Goal: Information Seeking & Learning: Learn about a topic

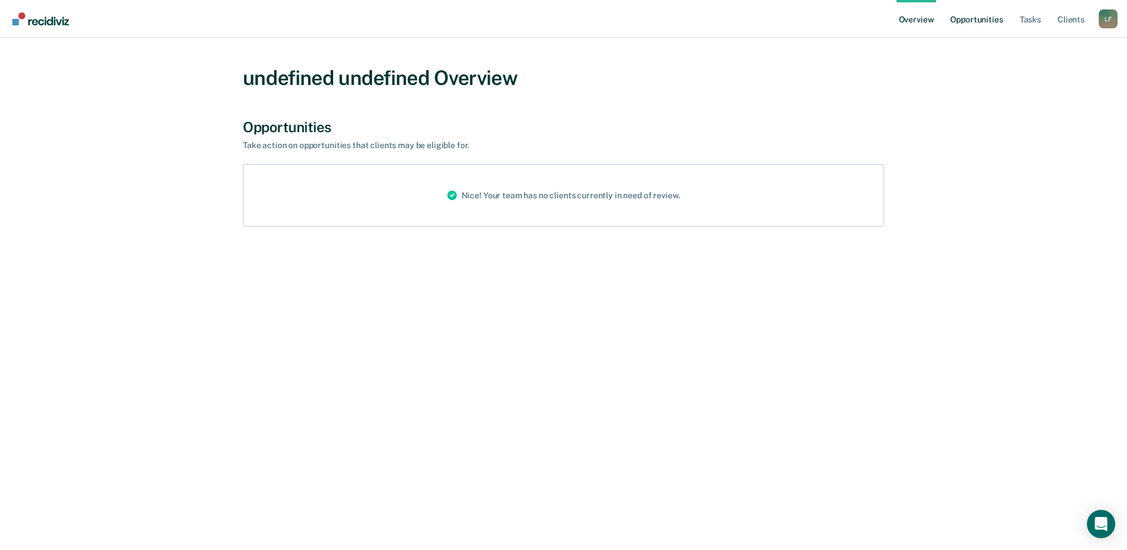
click at [994, 25] on link "Opportunities" at bounding box center [976, 19] width 57 height 38
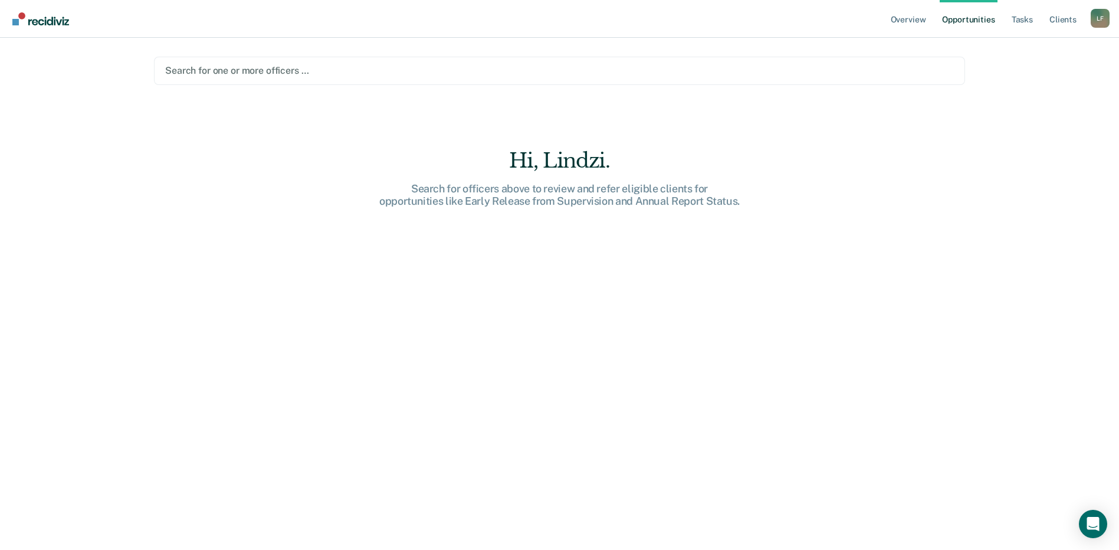
click at [271, 71] on div at bounding box center [559, 71] width 788 height 14
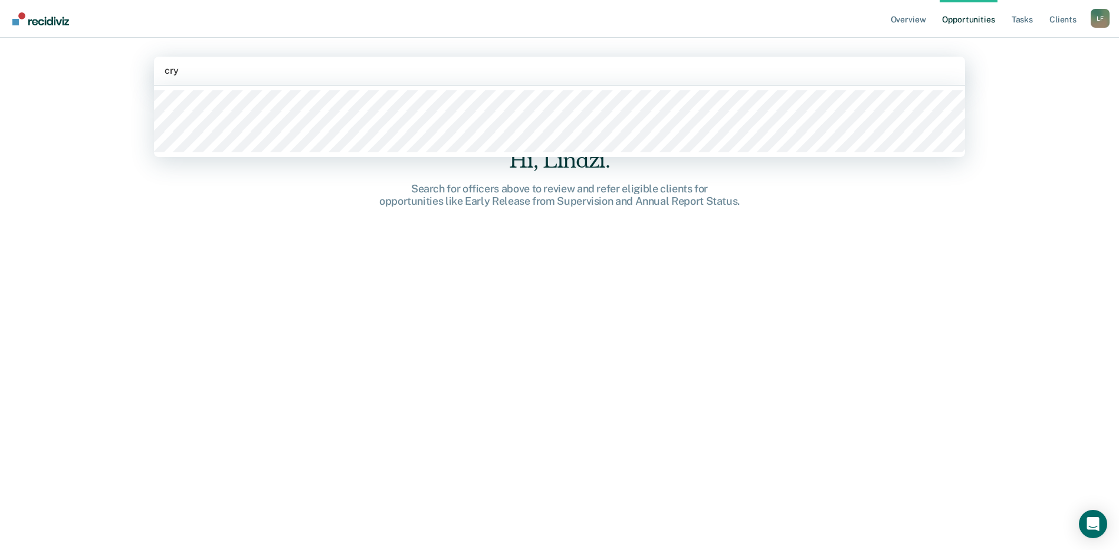
type input "crys"
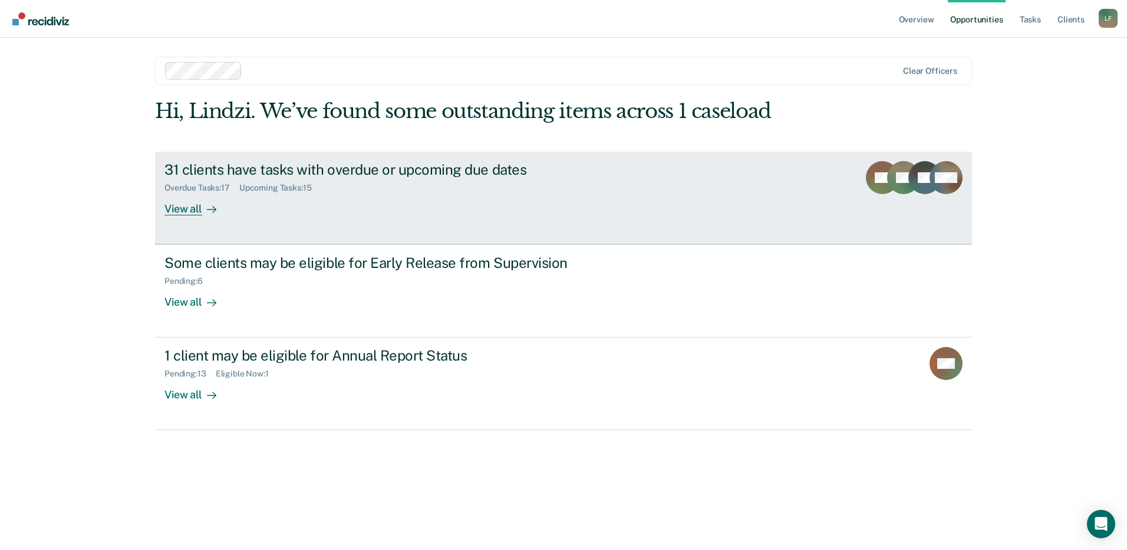
click at [196, 203] on div "View all" at bounding box center [198, 203] width 66 height 23
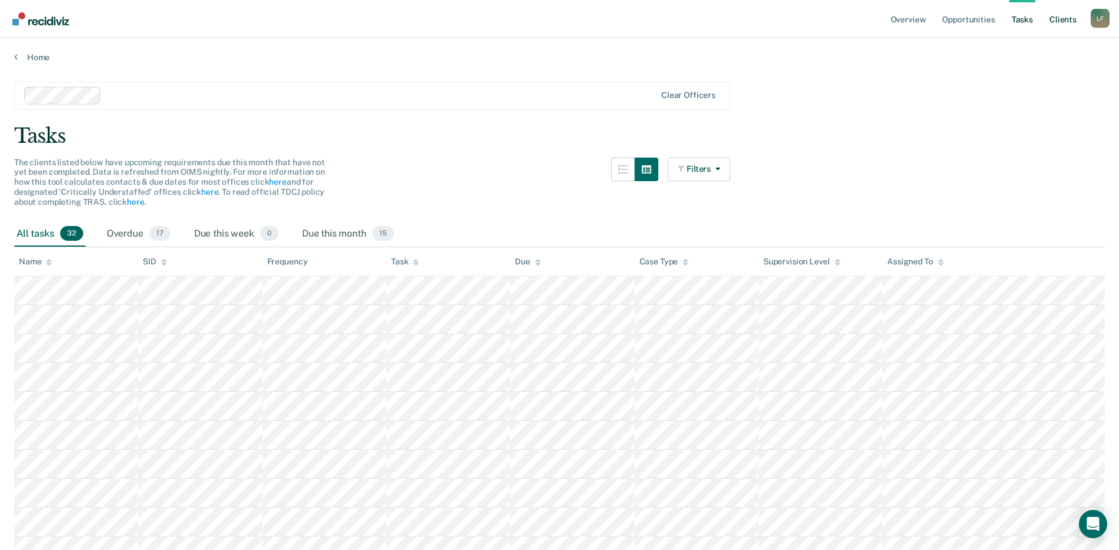
click at [1077, 22] on link "Client s" at bounding box center [1063, 19] width 32 height 38
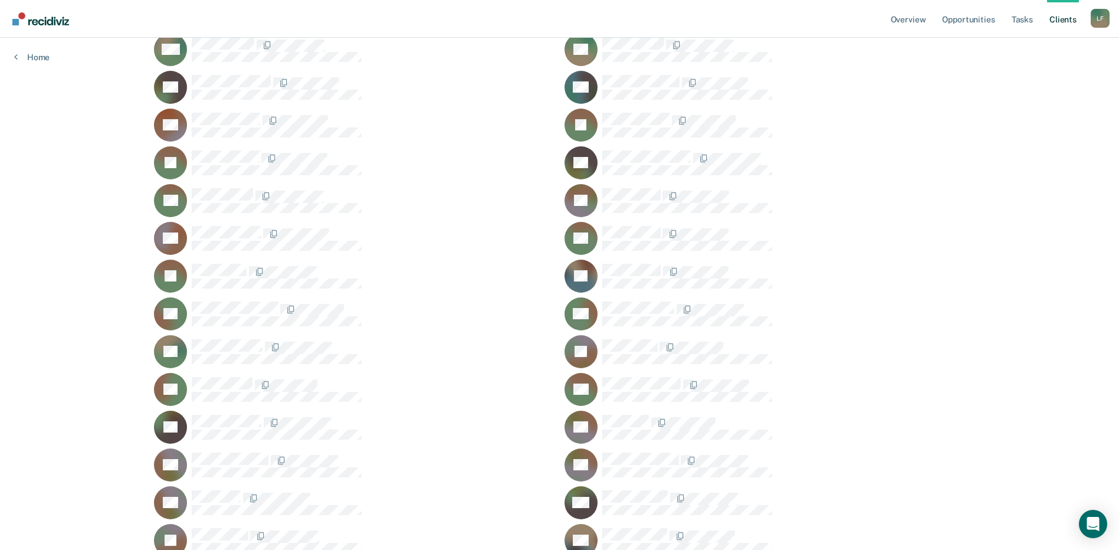
scroll to position [1651, 0]
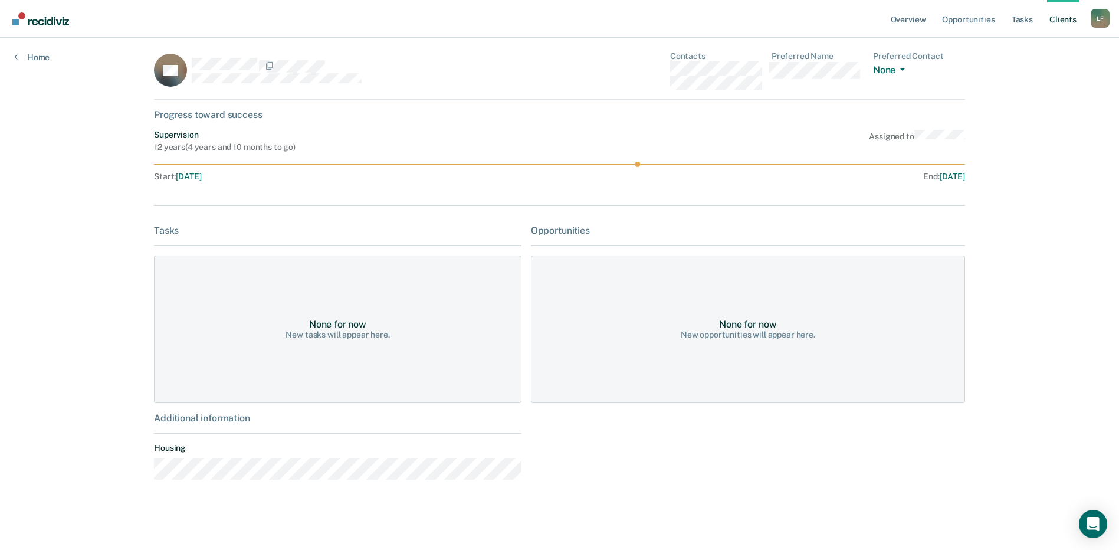
scroll to position [6, 0]
click at [925, 20] on link "Overview" at bounding box center [908, 19] width 40 height 38
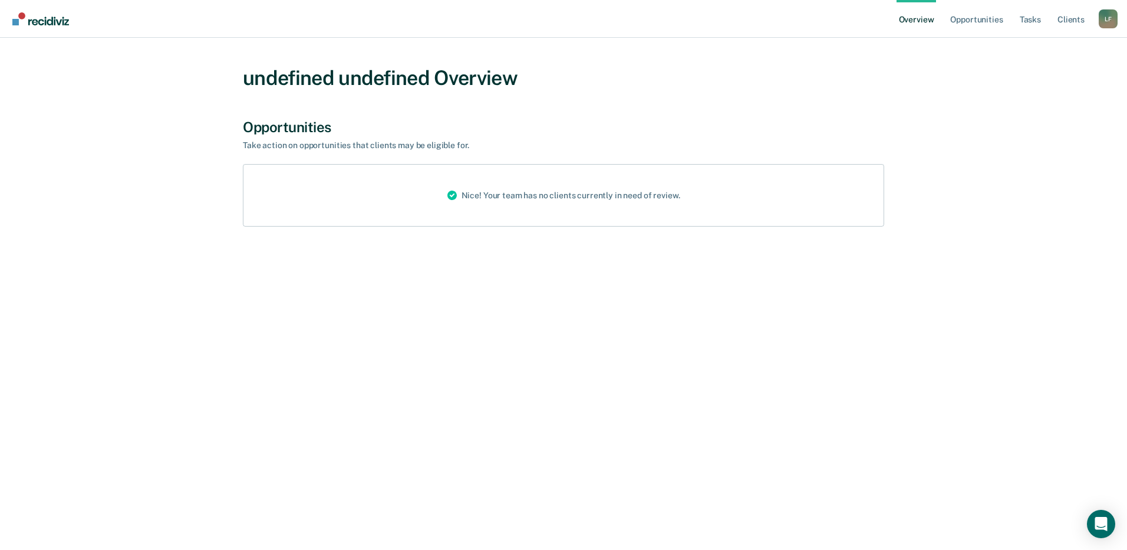
click at [398, 201] on div "Nice! Your team has no clients currently in need of review." at bounding box center [564, 195] width 642 height 63
click at [452, 201] on icon at bounding box center [452, 195] width 9 height 14
click at [459, 194] on div "Nice! Your team has no clients currently in need of review." at bounding box center [564, 195] width 252 height 61
drag, startPoint x: 582, startPoint y: 203, endPoint x: 595, endPoint y: 203, distance: 13.0
click at [594, 203] on div "Nice! Your team has no clients currently in need of review." at bounding box center [564, 195] width 252 height 61
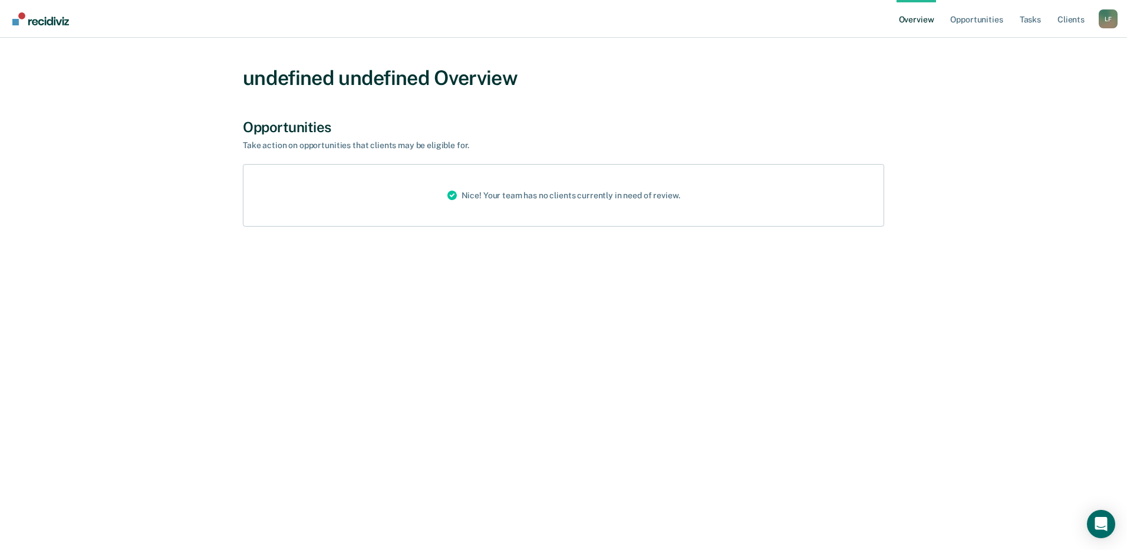
drag, startPoint x: 595, startPoint y: 203, endPoint x: 683, endPoint y: 190, distance: 88.9
click at [680, 190] on div "Nice! Your team has no clients currently in need of review." at bounding box center [564, 195] width 252 height 61
click at [1079, 26] on link "Client s" at bounding box center [1071, 19] width 32 height 38
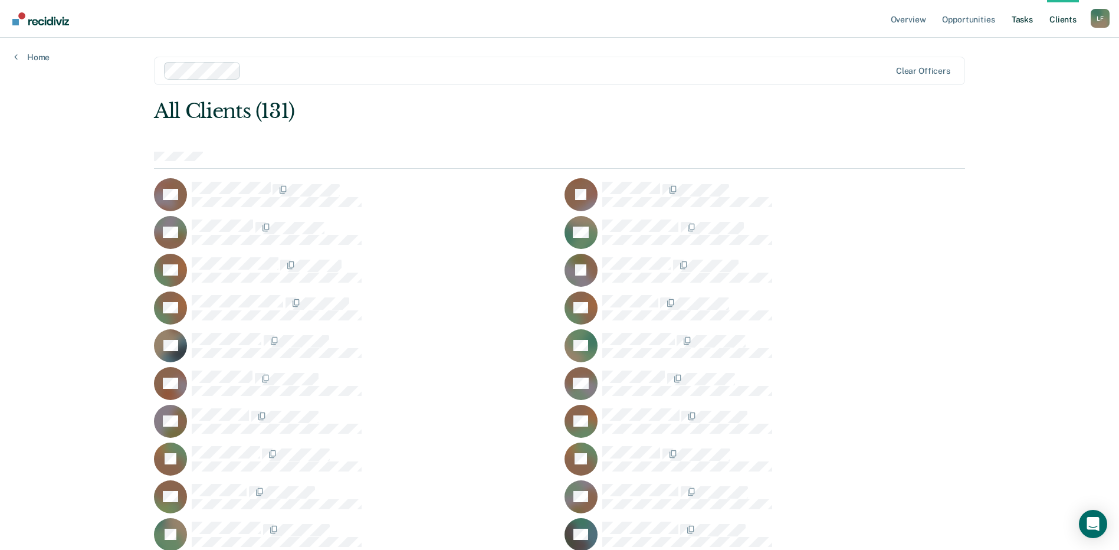
click at [1018, 7] on link "Tasks" at bounding box center [1022, 19] width 26 height 38
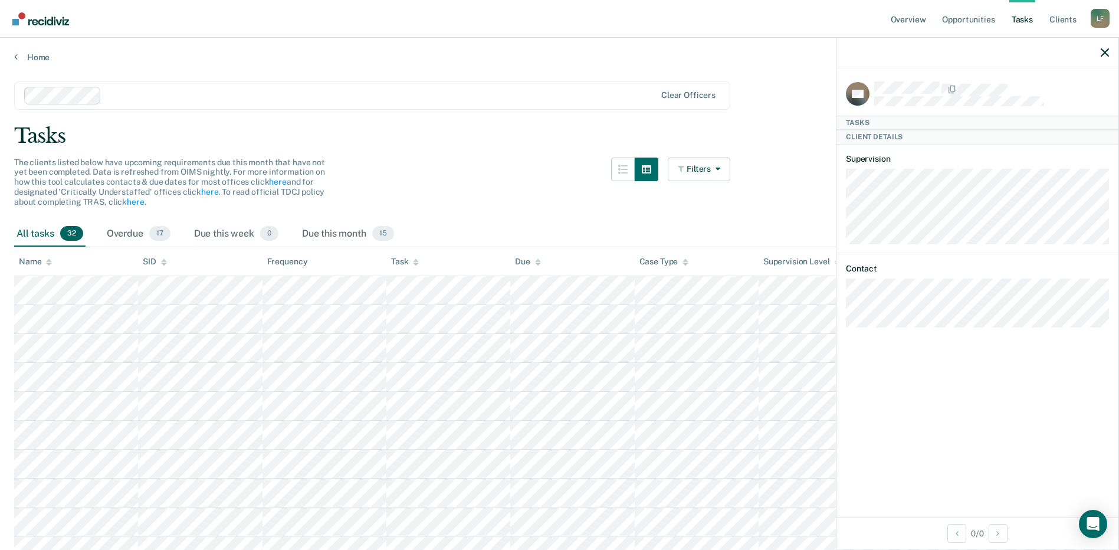
click at [926, 127] on div "Tasks" at bounding box center [977, 123] width 282 height 14
click at [903, 137] on div "Client Details" at bounding box center [977, 137] width 282 height 14
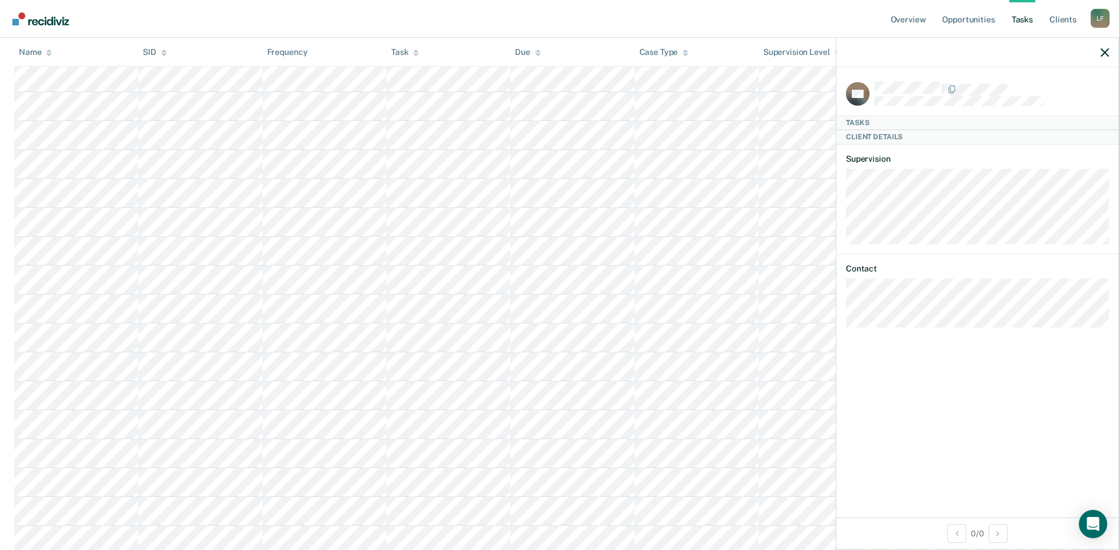
scroll to position [698, 0]
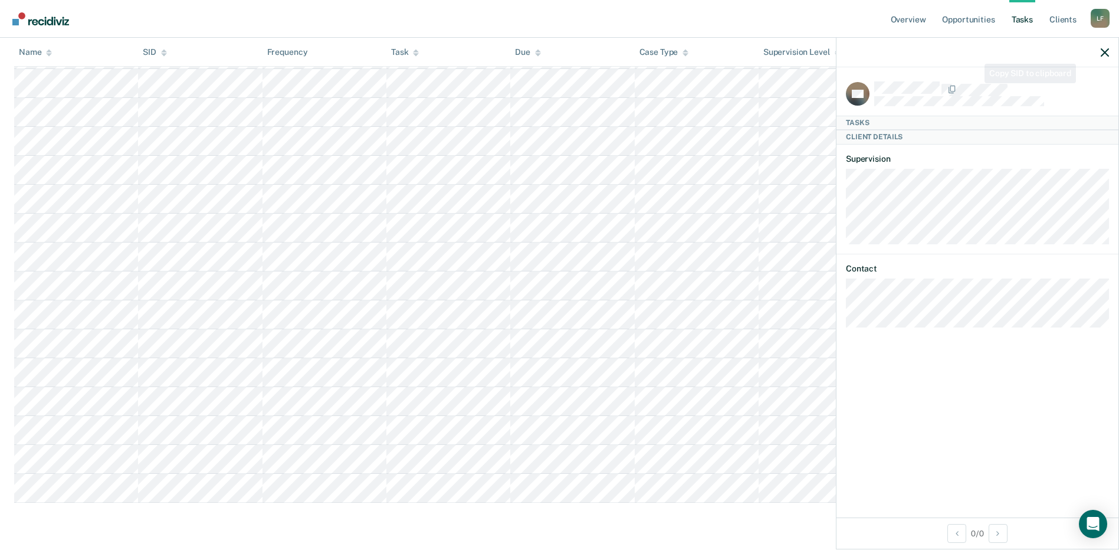
click at [981, 79] on div "GR Tasks Client Details Supervision Contact" at bounding box center [977, 292] width 282 height 450
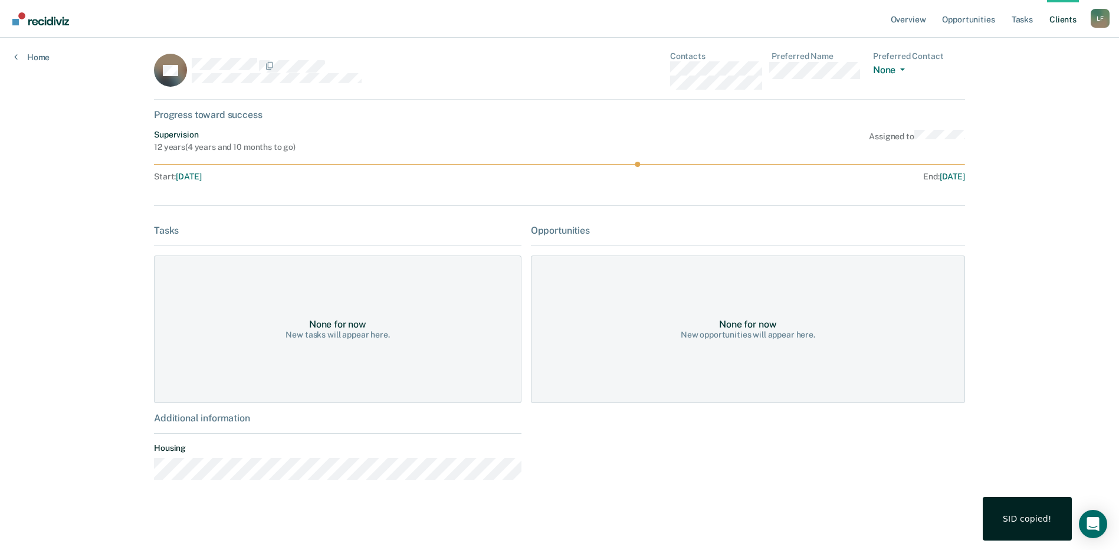
scroll to position [6, 0]
click at [643, 162] on icon at bounding box center [559, 163] width 811 height 5
click at [639, 163] on icon at bounding box center [559, 163] width 811 height 5
click at [637, 163] on circle at bounding box center [636, 163] width 5 height 5
drag, startPoint x: 764, startPoint y: 214, endPoint x: 731, endPoint y: 228, distance: 35.2
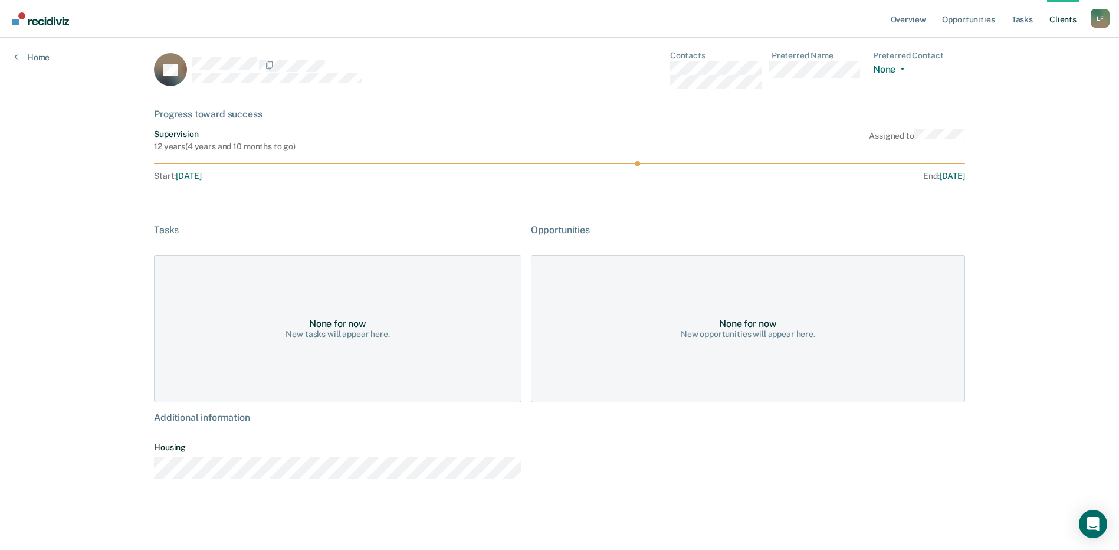
click at [731, 228] on div "Opportunities" at bounding box center [748, 229] width 434 height 11
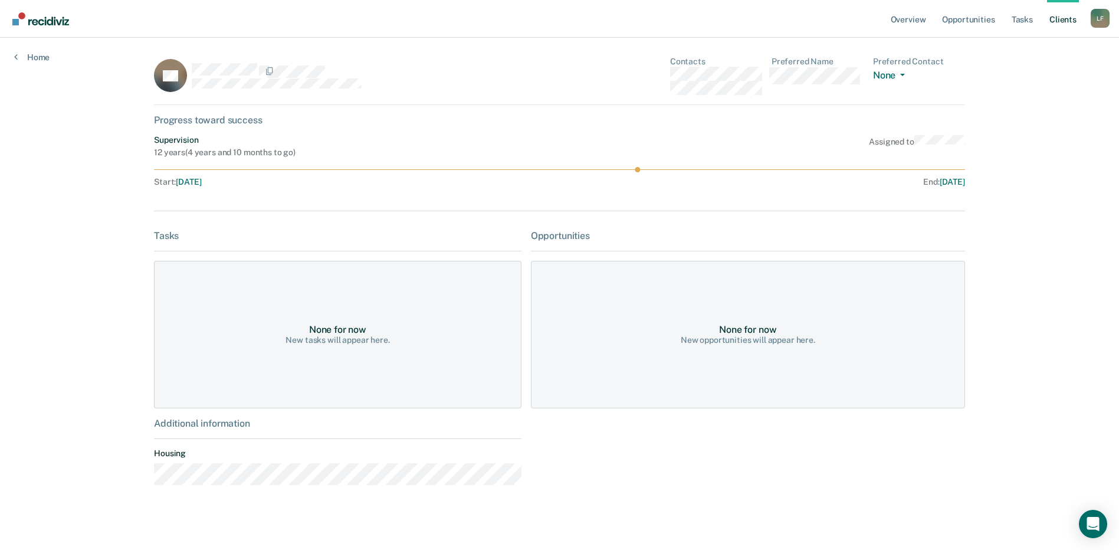
drag, startPoint x: 638, startPoint y: 171, endPoint x: 672, endPoint y: 170, distance: 33.6
click at [672, 170] on icon at bounding box center [559, 169] width 811 height 5
drag, startPoint x: 597, startPoint y: 171, endPoint x: 472, endPoint y: 171, distance: 124.4
click at [561, 171] on icon at bounding box center [559, 169] width 811 height 5
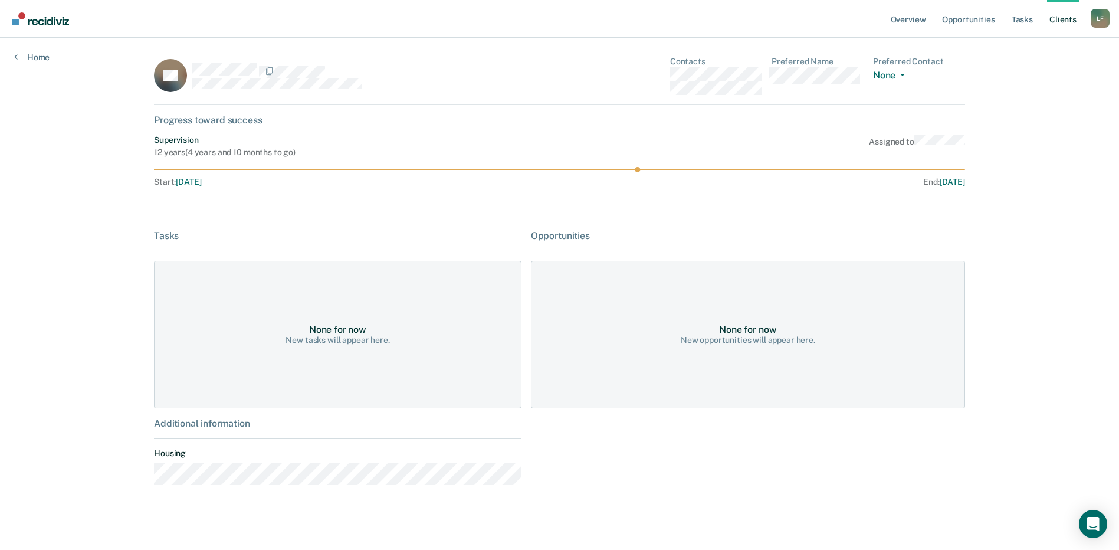
click at [472, 172] on icon at bounding box center [559, 169] width 811 height 5
drag, startPoint x: 463, startPoint y: 197, endPoint x: 468, endPoint y: 203, distance: 7.6
click at [465, 200] on div "GR Contacts Preferred Name Preferred Contact None Call Text Email None Progress…" at bounding box center [559, 283] width 811 height 452
drag, startPoint x: 717, startPoint y: 218, endPoint x: 758, endPoint y: 209, distance: 42.1
click at [720, 215] on div "GR Contacts Preferred Name Preferred Contact None Call Text Email None Progress…" at bounding box center [559, 283] width 811 height 452
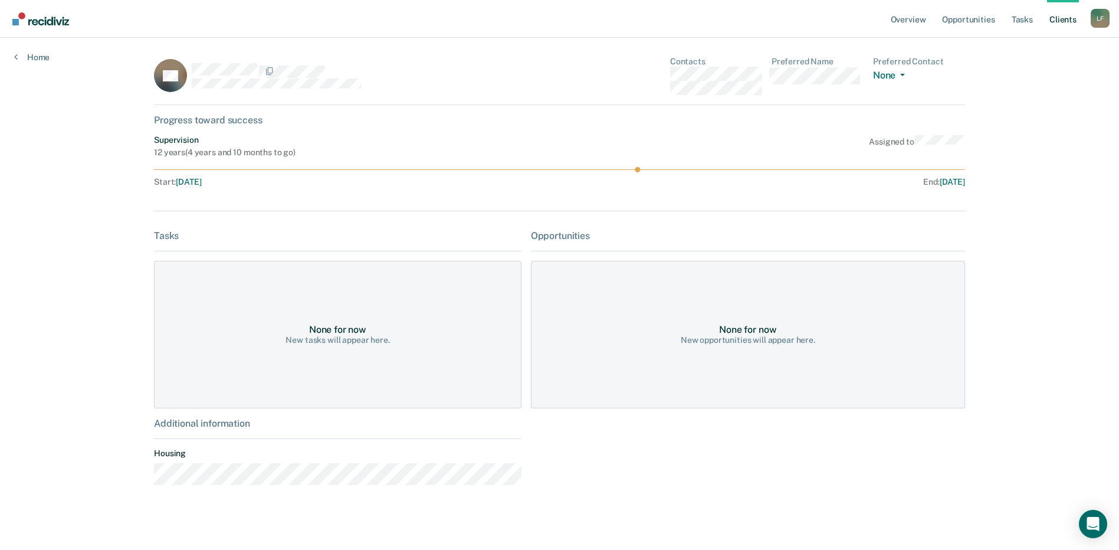
drag, startPoint x: 758, startPoint y: 209, endPoint x: 768, endPoint y: 213, distance: 10.3
click at [768, 213] on div "GR Contacts Preferred Name Preferred Contact None Call Text Email None Progress…" at bounding box center [559, 283] width 811 height 452
click at [805, 229] on div "GR Contacts Preferred Name Preferred Contact None Call Text Email None Progress…" at bounding box center [559, 283] width 811 height 452
drag, startPoint x: 805, startPoint y: 229, endPoint x: 811, endPoint y: 235, distance: 8.8
click at [809, 233] on div "GR Contacts Preferred Name Preferred Contact None Call Text Email None Progress…" at bounding box center [559, 283] width 811 height 452
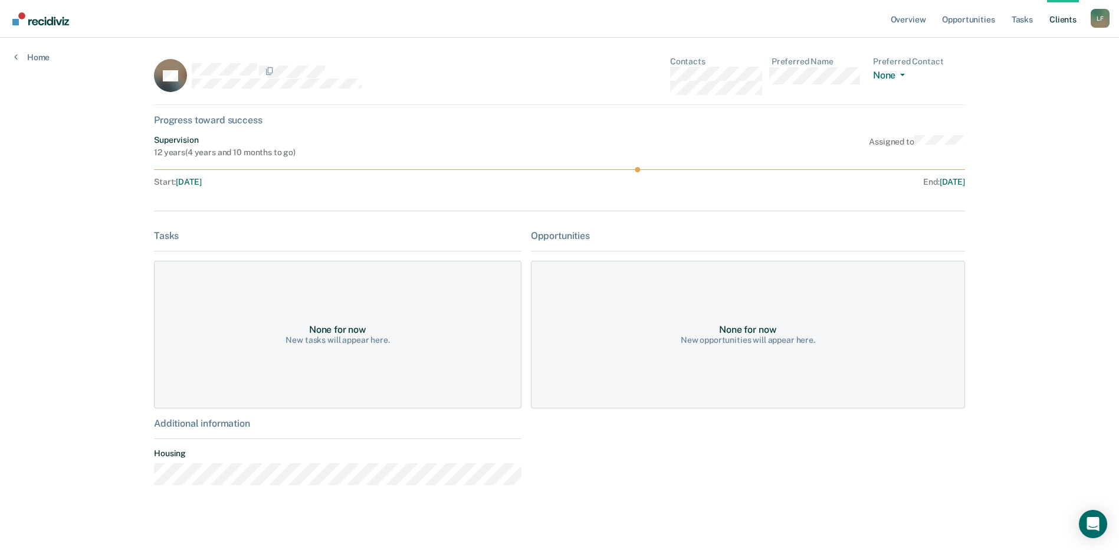
click at [848, 244] on div "Opportunities None for now New opportunities will appear here." at bounding box center [748, 362] width 434 height 265
click at [1037, 24] on ul "Overview Opportunities Tasks Client s" at bounding box center [989, 19] width 202 height 38
click at [1096, 17] on div "L F" at bounding box center [1099, 18] width 19 height 19
click at [598, 123] on div "Progress toward success" at bounding box center [559, 119] width 811 height 11
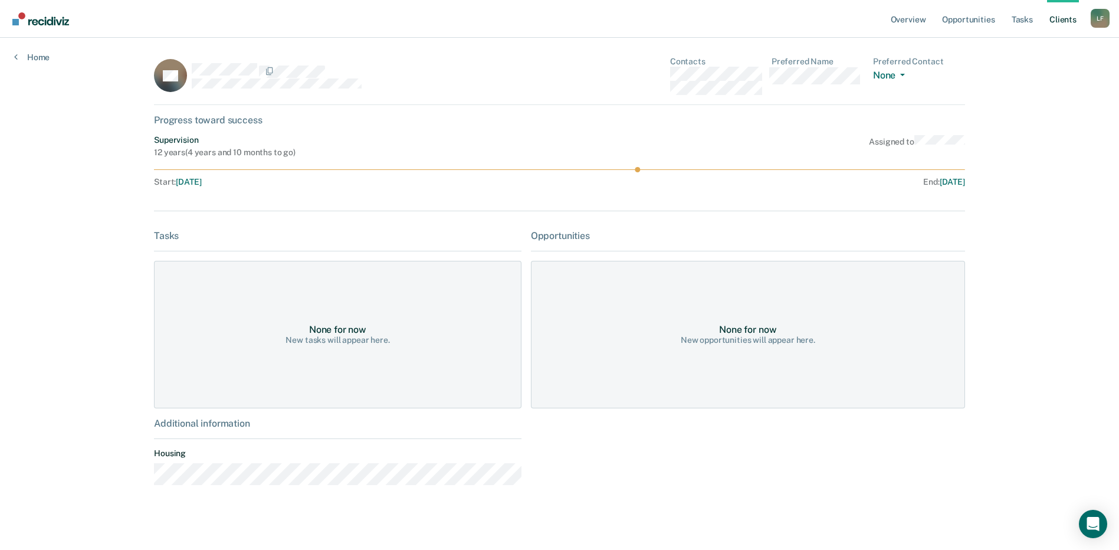
scroll to position [6, 0]
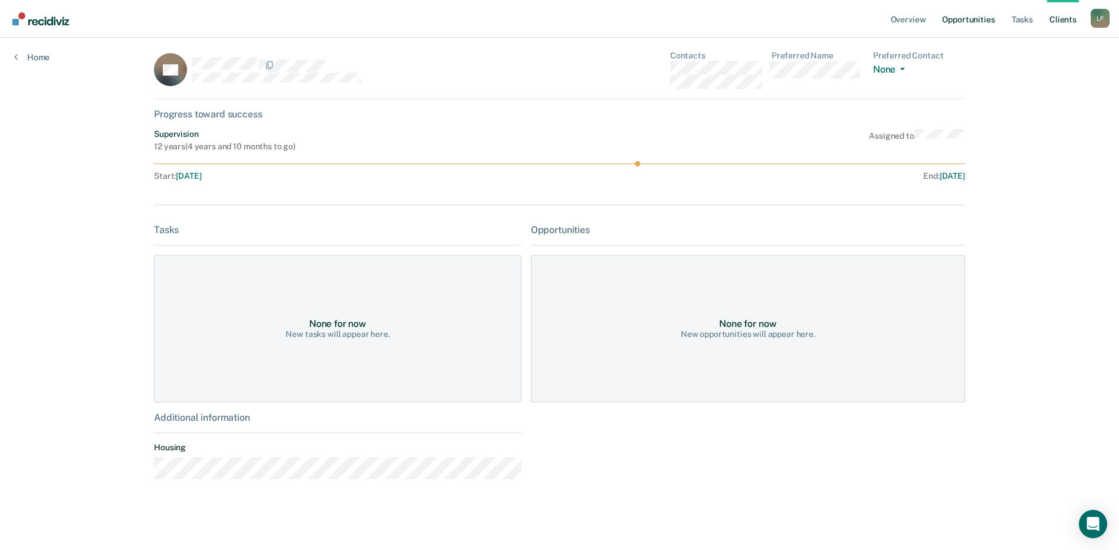
click at [958, 17] on link "Opportunities" at bounding box center [967, 19] width 57 height 38
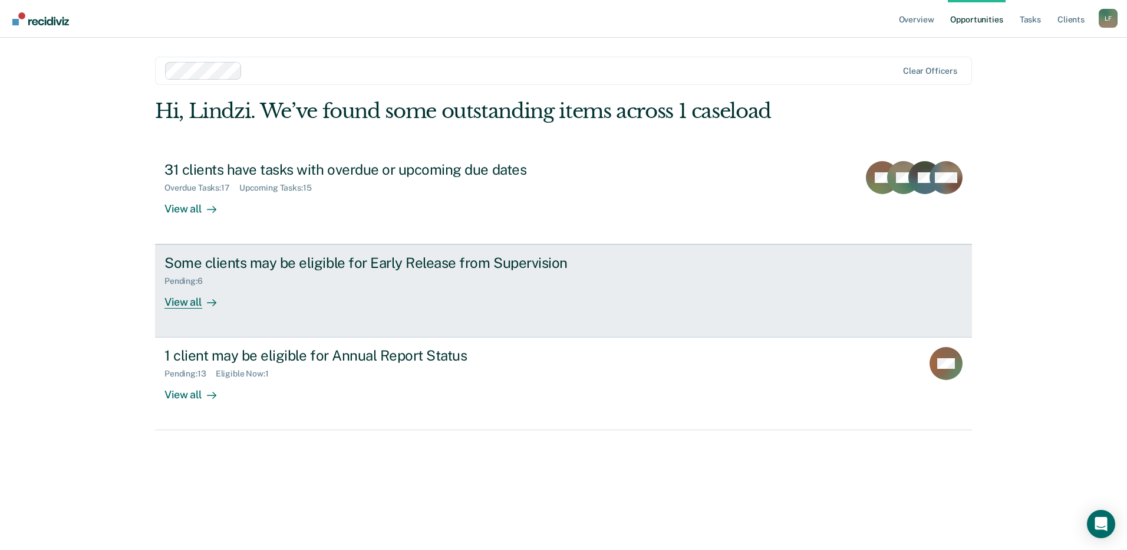
click at [225, 287] on div "View all" at bounding box center [198, 297] width 66 height 23
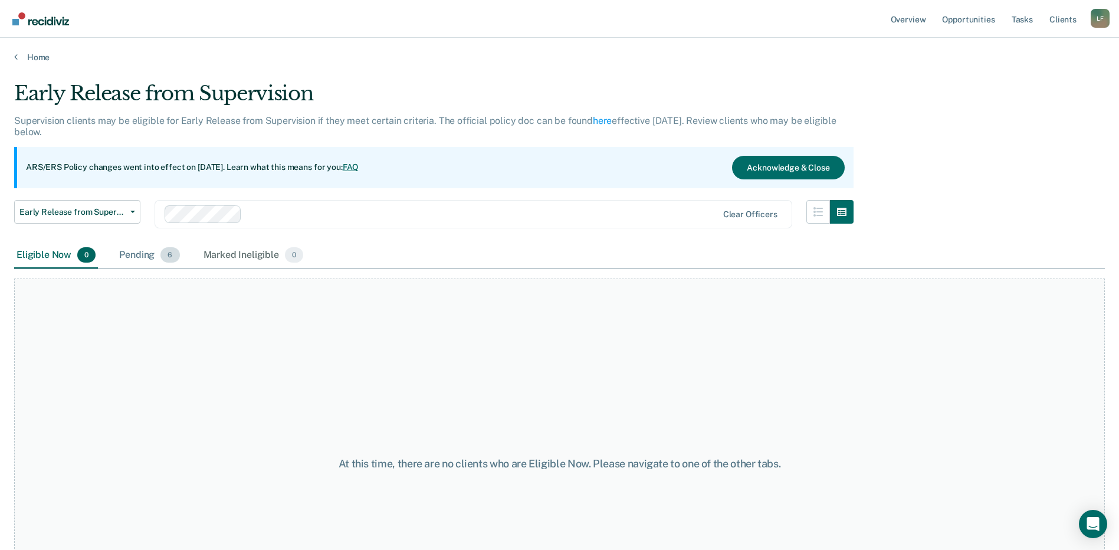
click at [139, 248] on div "Pending 6" at bounding box center [149, 255] width 65 height 26
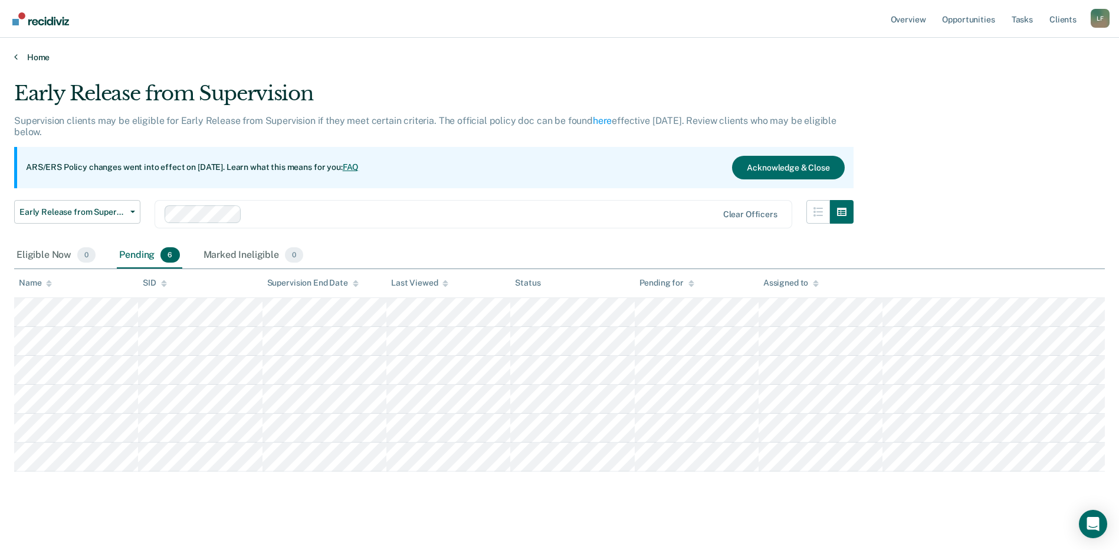
click at [23, 55] on link "Home" at bounding box center [559, 57] width 1090 height 11
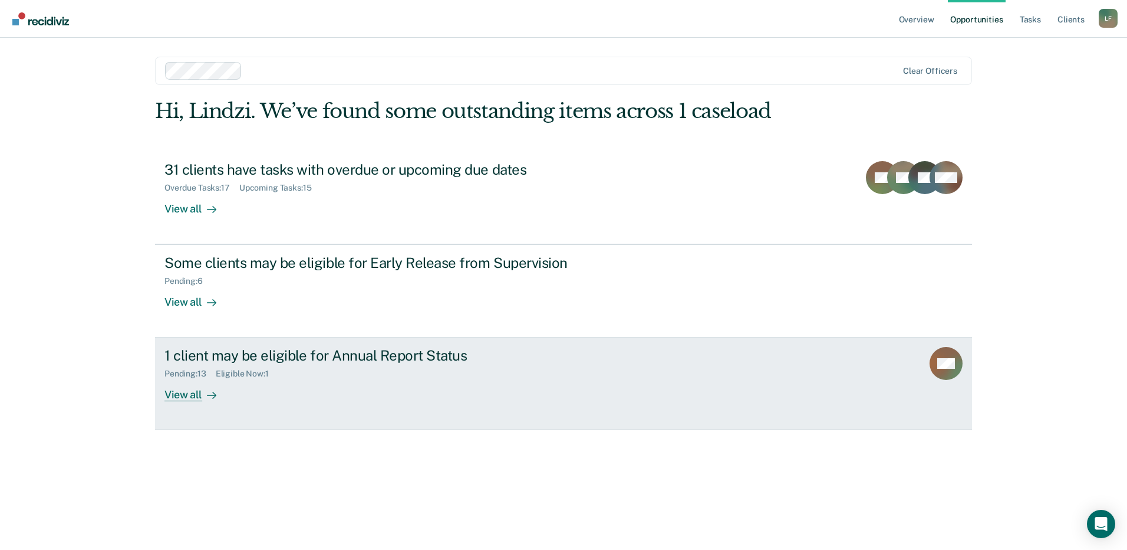
click at [208, 370] on div "Pending : 13" at bounding box center [190, 374] width 51 height 10
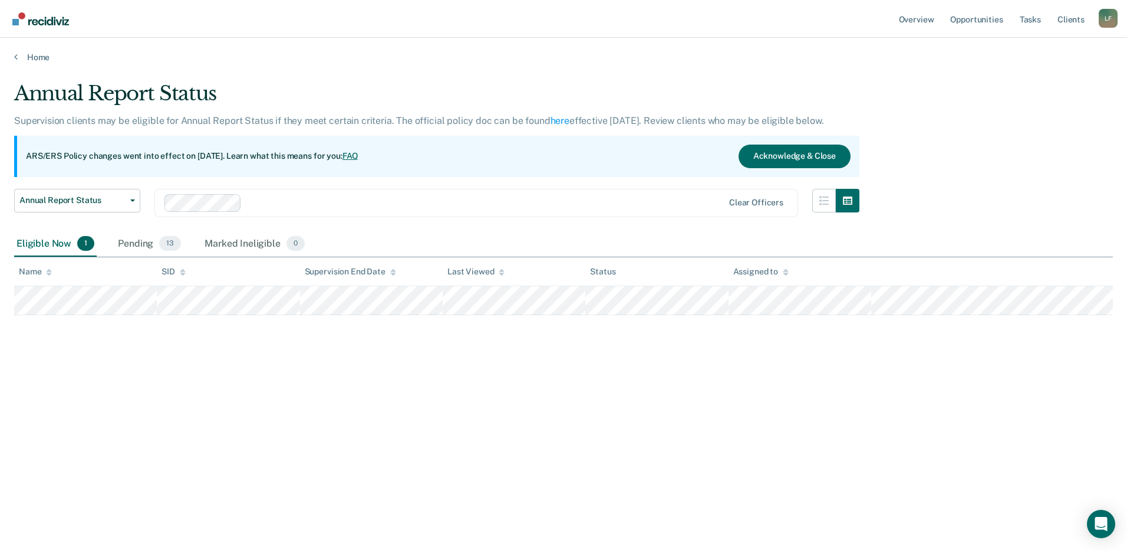
click at [43, 73] on main "Annual Report Status Supervision clients may be eligible for Annual Report Stat…" at bounding box center [563, 304] width 1127 height 483
click at [38, 59] on link "Home" at bounding box center [563, 57] width 1099 height 11
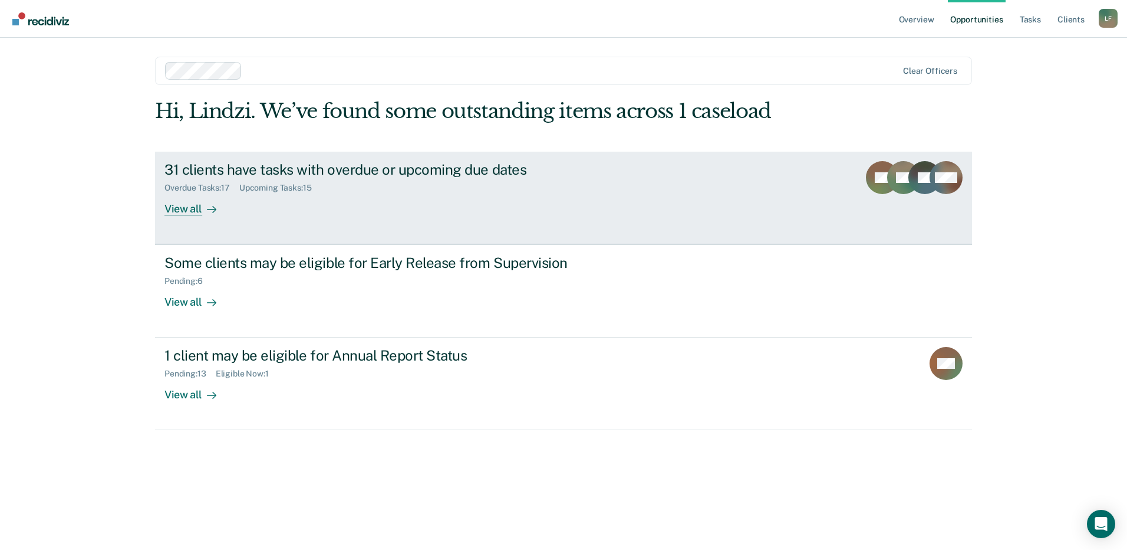
click at [185, 203] on div "View all" at bounding box center [198, 203] width 66 height 23
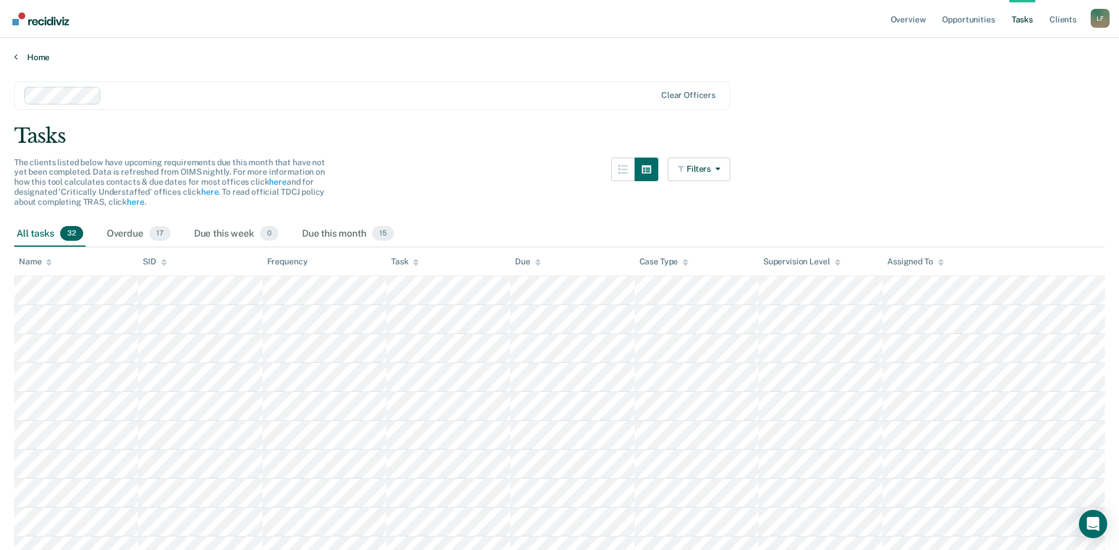
click at [50, 60] on link "Home" at bounding box center [559, 57] width 1090 height 11
